Goal: Information Seeking & Learning: Learn about a topic

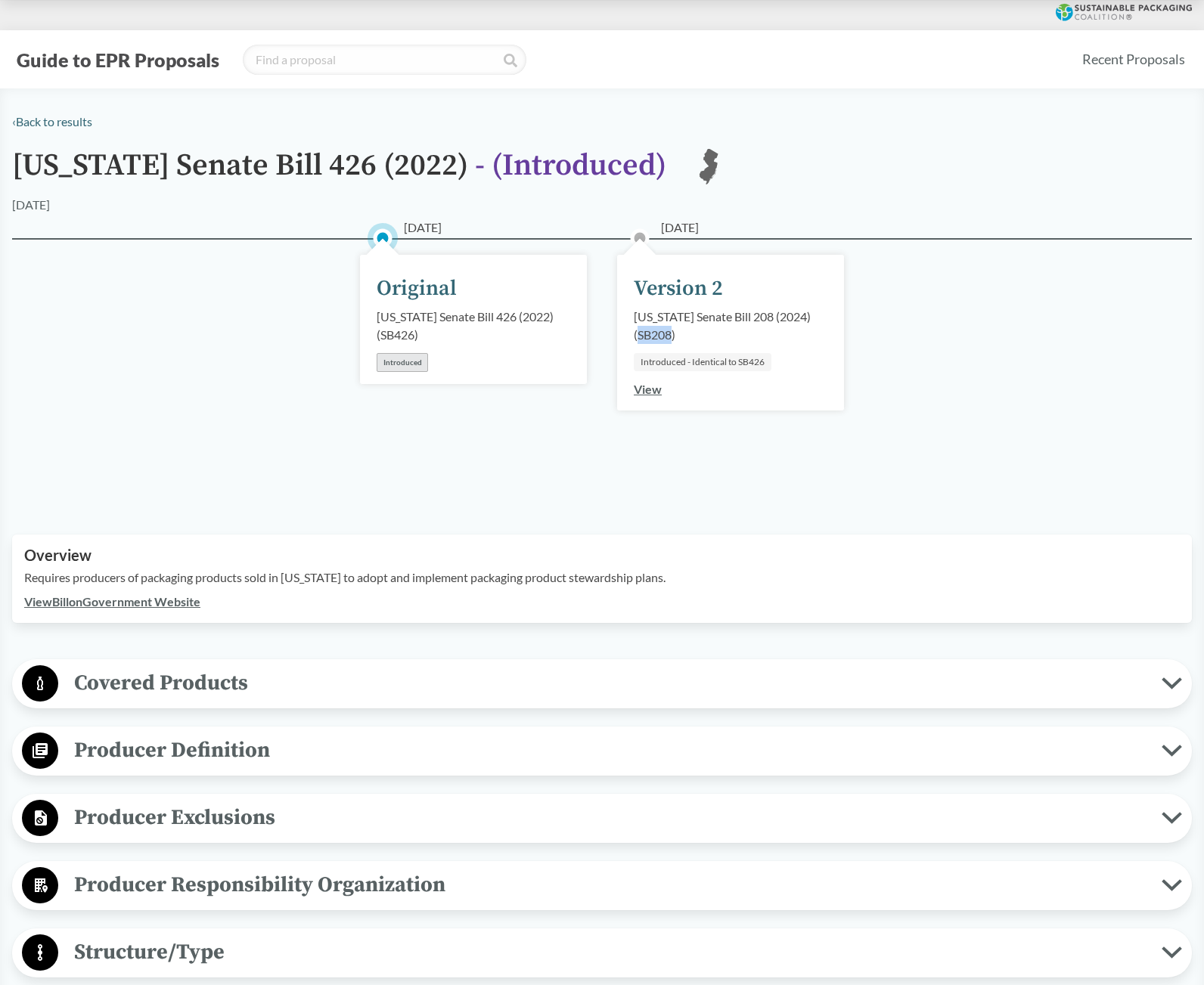
drag, startPoint x: 639, startPoint y: 336, endPoint x: 674, endPoint y: 331, distance: 35.4
click at [674, 331] on div "[US_STATE] Senate Bill 208 (2024) ( SB208 )" at bounding box center [729, 325] width 193 height 36
click at [647, 396] on div "View" at bounding box center [647, 389] width 28 height 19
click at [647, 389] on link "View" at bounding box center [647, 389] width 28 height 14
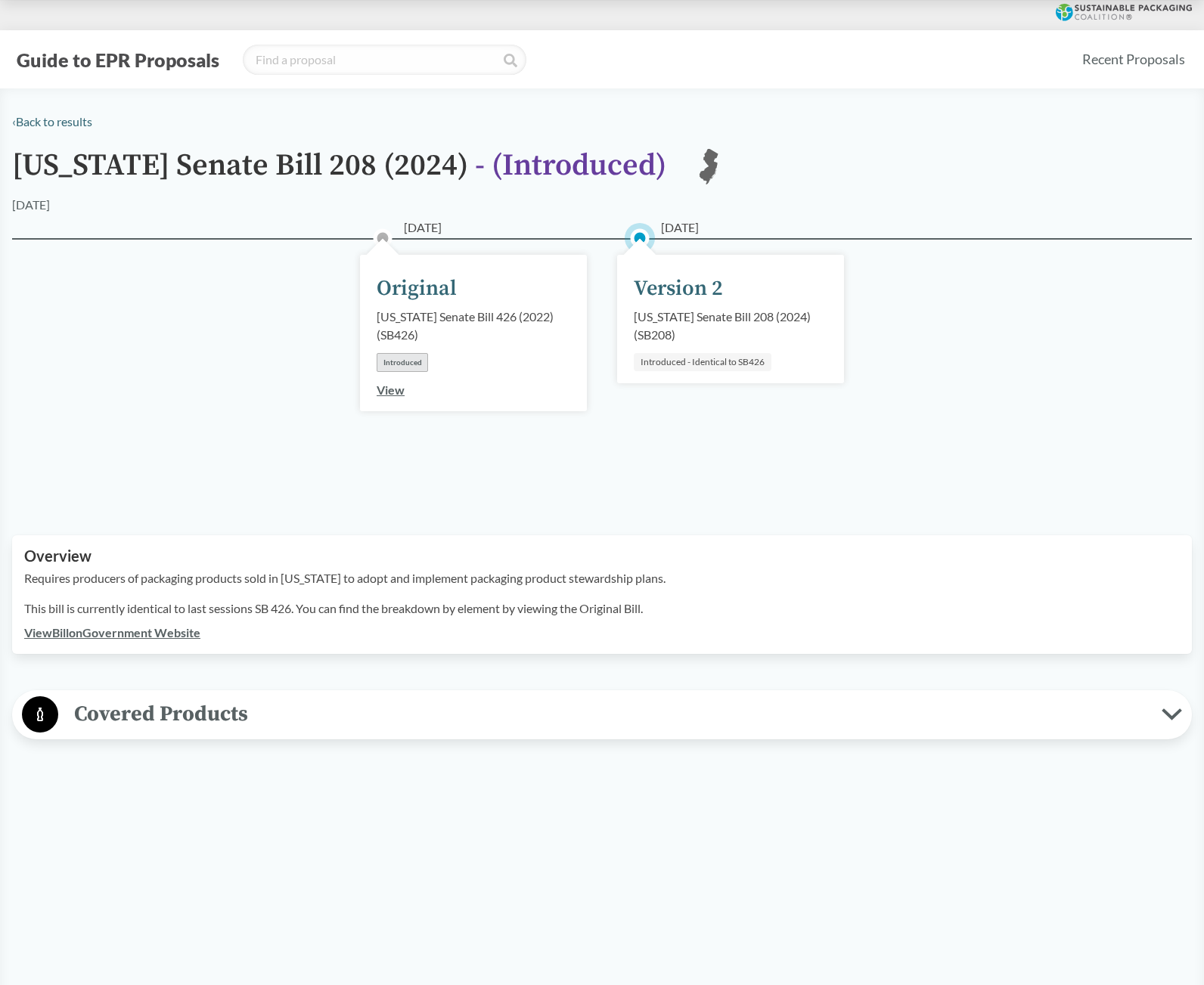
click at [96, 634] on link "View Bill on Government Website" at bounding box center [112, 632] width 176 height 14
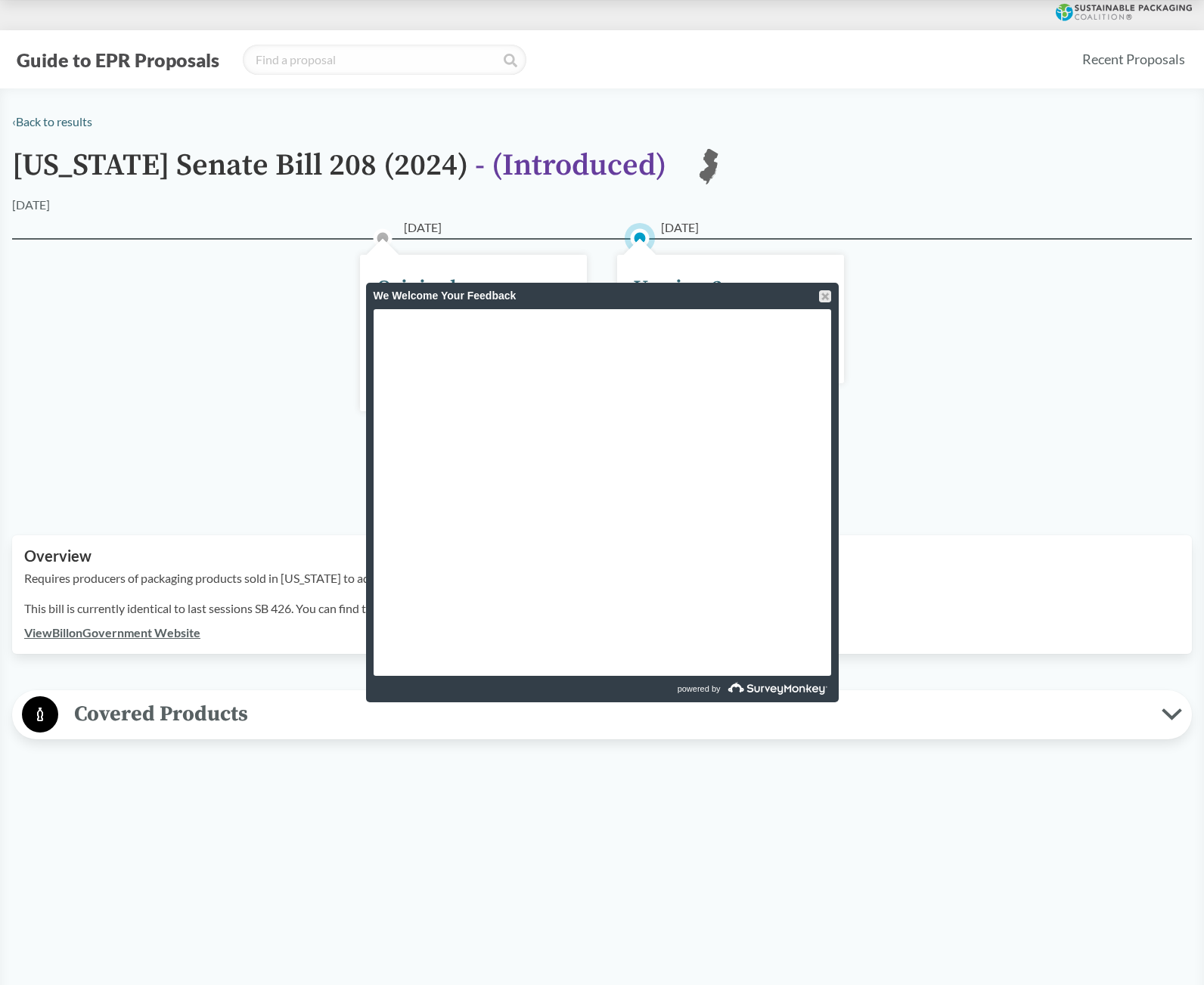
click at [269, 361] on div "[DATE] Original [US_STATE] Senate Bill 426 (2022) ( SB426 ) Introduced View [DA…" at bounding box center [602, 369] width 1179 height 261
